Goal: Find specific page/section

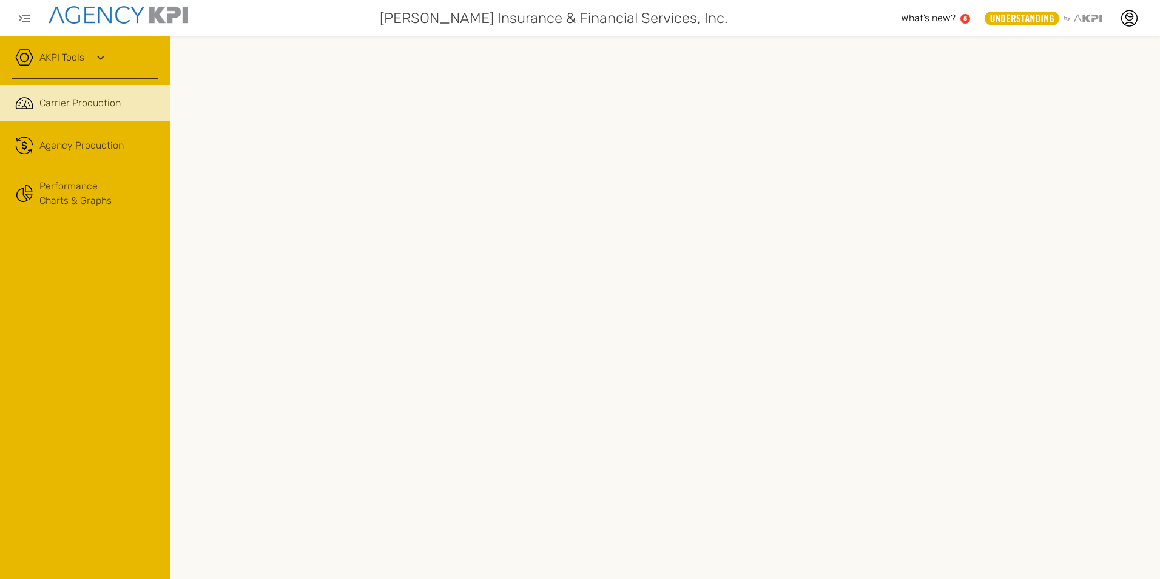
click at [23, 62] on icon at bounding box center [24, 58] width 18 height 18
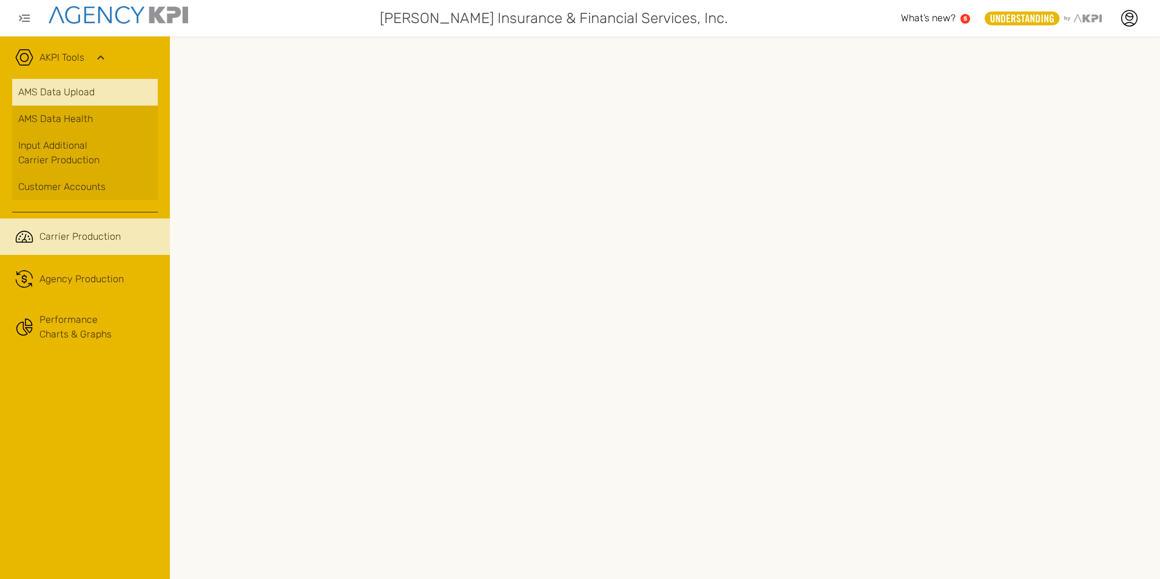
click at [34, 93] on link "AMS Data Upload" at bounding box center [85, 92] width 146 height 27
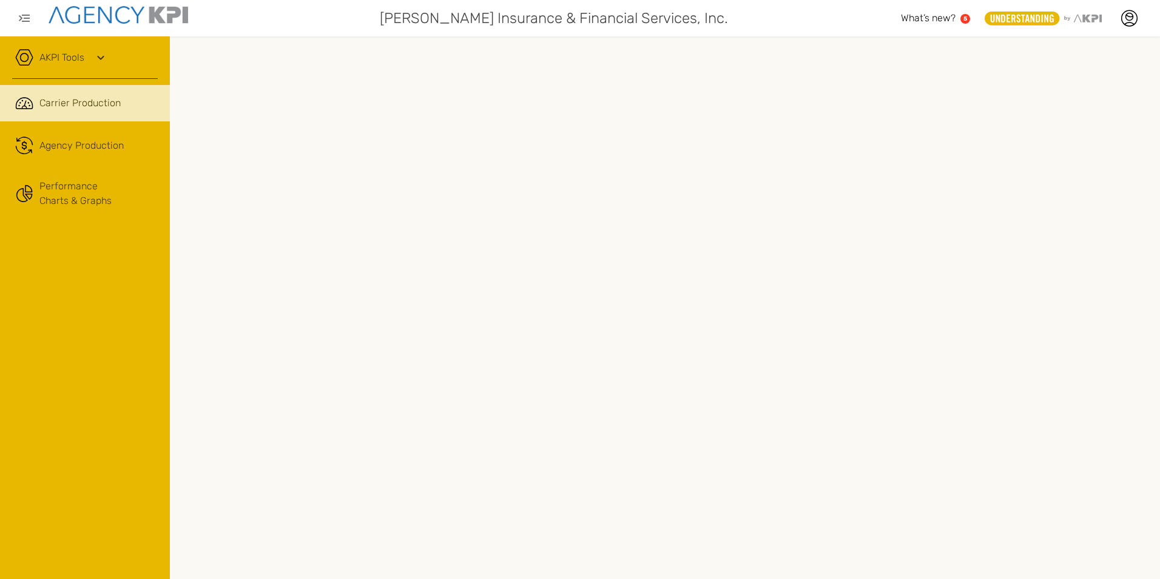
click at [72, 59] on link "AKPI Tools" at bounding box center [61, 57] width 45 height 15
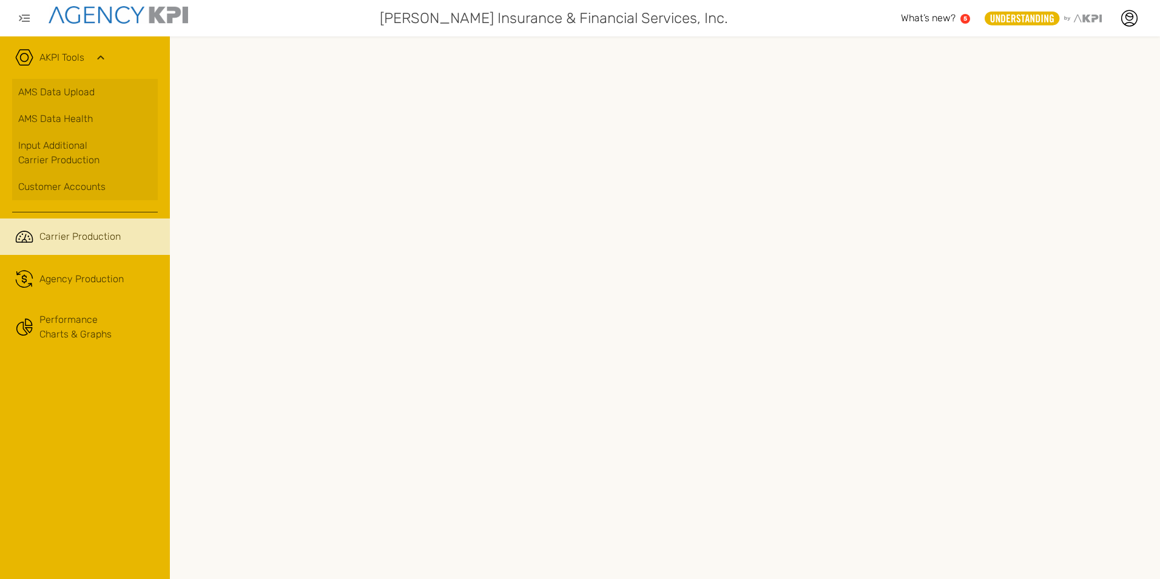
click at [72, 59] on link "AKPI Tools" at bounding box center [61, 57] width 45 height 15
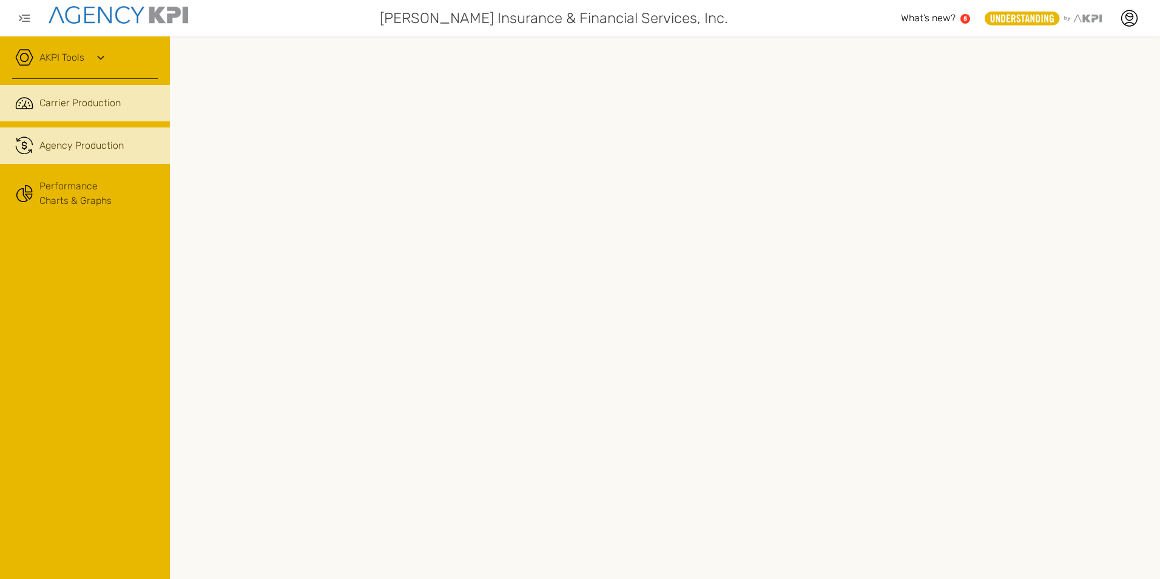
click at [72, 156] on link ".cls-1{fill:none;stroke:#221f20;stroke-linecap:round;stroke-linejoin:round;stro…" at bounding box center [85, 145] width 170 height 36
